Goal: Task Accomplishment & Management: Manage account settings

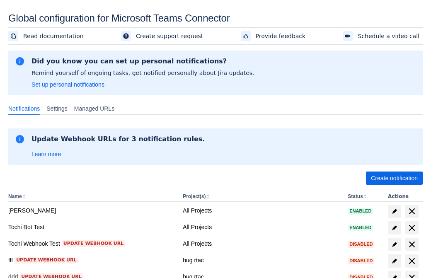
click at [394, 178] on span "Create notification" at bounding box center [394, 178] width 47 height 13
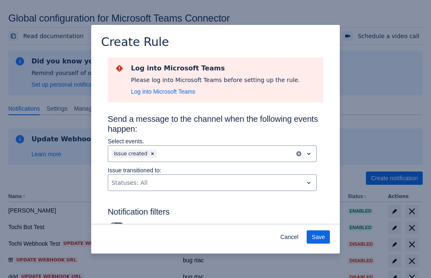
scroll to position [535, 0]
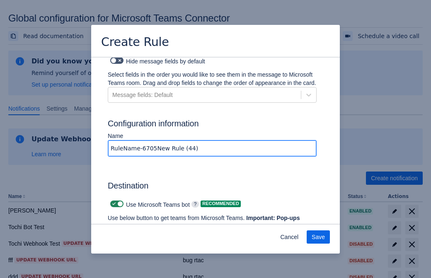
type input "RuleName-67058New Rule (44)"
click at [154, 235] on span "Authenticate in Microsoft Teams" at bounding box center [154, 241] width 82 height 13
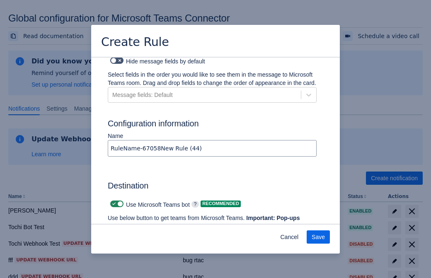
scroll to position [0, 0]
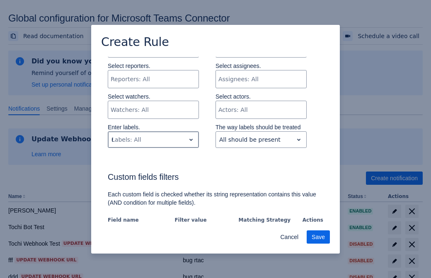
type input "67058_label"
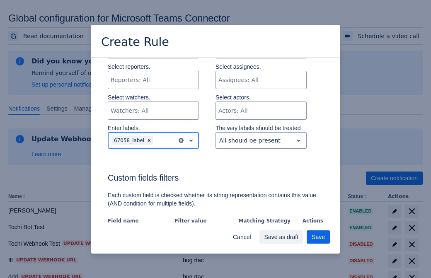
scroll to position [568, 0]
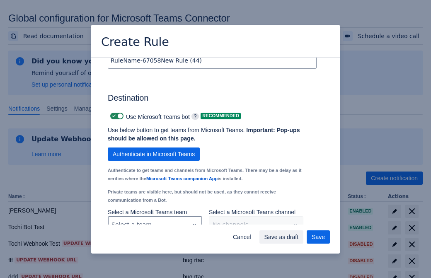
click at [155, 220] on div "Scrollable content" at bounding box center [149, 225] width 74 height 10
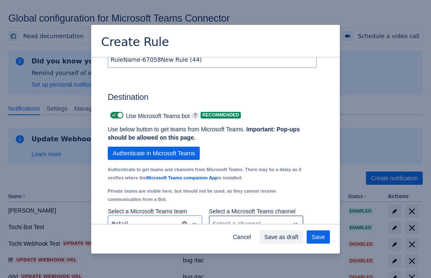
click at [256, 219] on div "Scrollable content" at bounding box center [250, 224] width 74 height 10
click at [318, 237] on span "Save" at bounding box center [318, 237] width 13 height 13
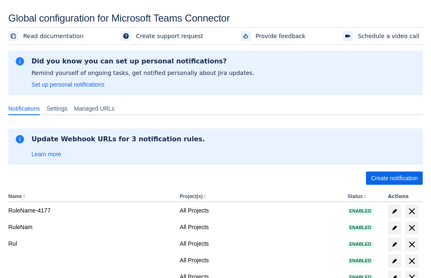
scroll to position [159, 0]
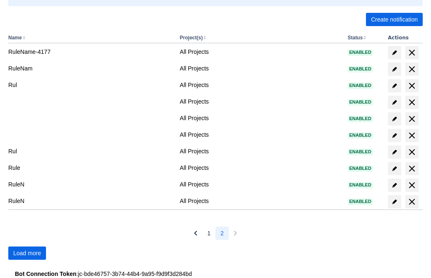
click at [27, 253] on span "Load more" at bounding box center [27, 253] width 28 height 13
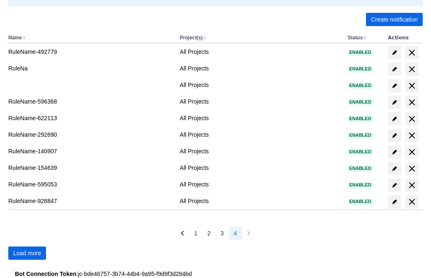
click at [27, 253] on span "Load more" at bounding box center [27, 253] width 28 height 13
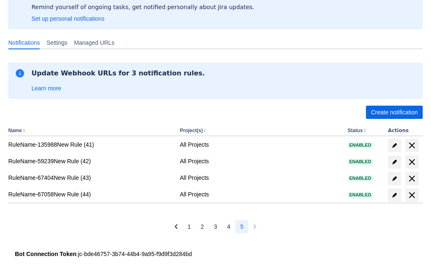
scroll to position [66, 0]
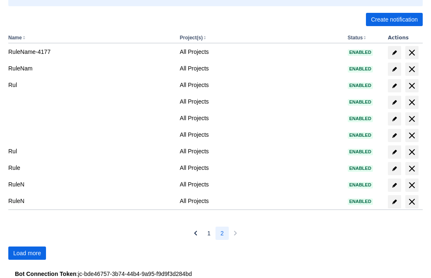
click at [27, 253] on span "Load more" at bounding box center [27, 253] width 28 height 13
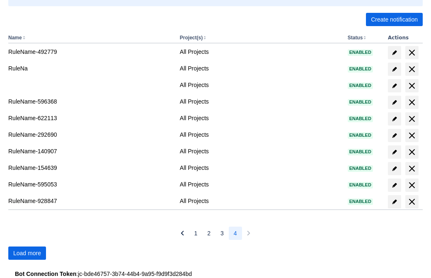
click at [27, 253] on span "Load more" at bounding box center [27, 253] width 28 height 13
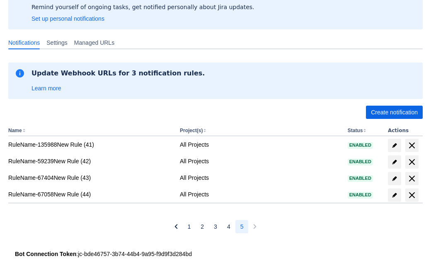
click at [412, 195] on span "delete" at bounding box center [412, 195] width 10 height 10
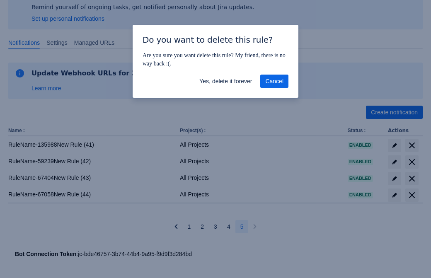
click at [226, 81] on span "Yes, delete it forever" at bounding box center [225, 81] width 53 height 13
